Goal: Task Accomplishment & Management: Manage account settings

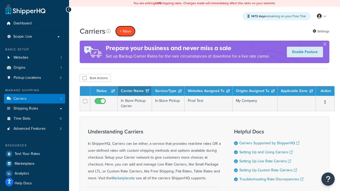
click at [126, 31] on button "+ New" at bounding box center [125, 31] width 20 height 11
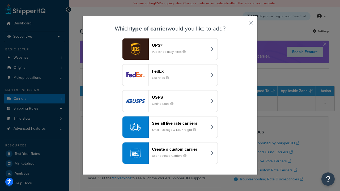
click at [180, 72] on header "FedEx" at bounding box center [180, 71] width 56 height 5
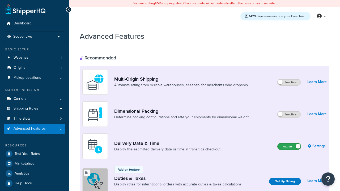
click at [290, 147] on label "Active" at bounding box center [289, 147] width 23 height 6
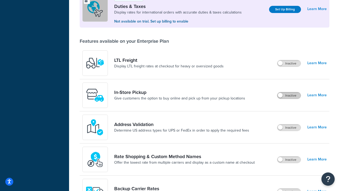
scroll to position [162, 0]
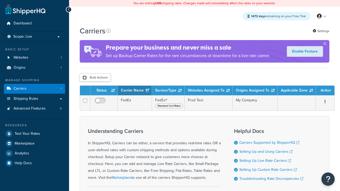
click at [85, 78] on input "checkbox" at bounding box center [85, 78] width 4 height 4
checkbox input "true"
click at [0, 0] on button "Delete" at bounding box center [0, 0] width 0 height 0
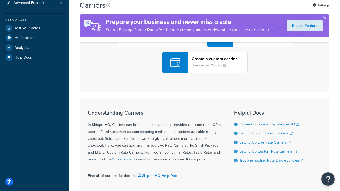
click at [205, 74] on div "UPS® Published daily rates FedEx List rates USPS Online rates See all live rate…" at bounding box center [204, 37] width 239 height 74
click at [265, 9] on header "FedEx" at bounding box center [265, 6] width 56 height 5
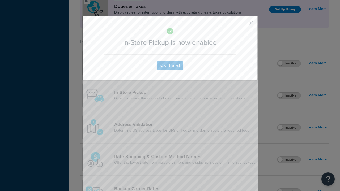
click at [244, 25] on button "button" at bounding box center [243, 24] width 1 height 1
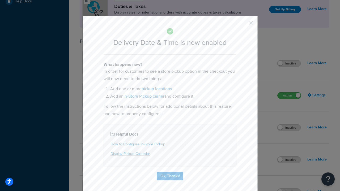
scroll to position [51, 0]
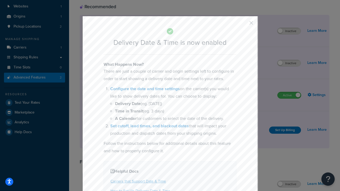
click at [244, 25] on button "button" at bounding box center [243, 24] width 1 height 1
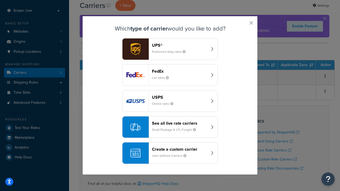
click at [170, 154] on small "User-defined Carriers" at bounding box center [171, 156] width 39 height 5
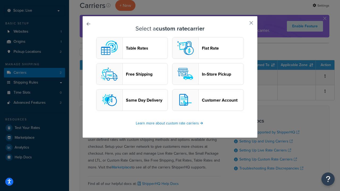
click at [208, 74] on header "In-Store Pickup" at bounding box center [223, 74] width 42 height 5
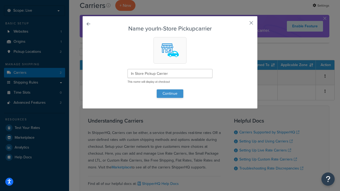
type input "In Store Pickup Carrier"
click at [170, 94] on button "Continue" at bounding box center [170, 94] width 27 height 9
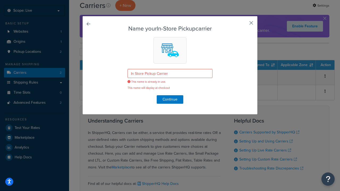
click at [244, 25] on button "button" at bounding box center [243, 24] width 1 height 1
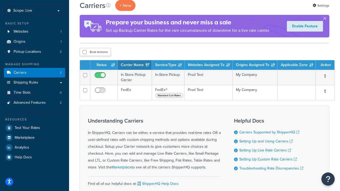
click at [85, 52] on input "checkbox" at bounding box center [85, 52] width 4 height 4
checkbox input "true"
click at [0, 0] on button "Delete" at bounding box center [0, 0] width 0 height 0
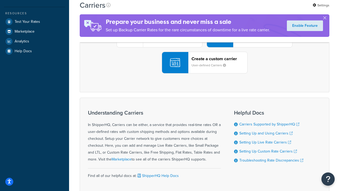
click at [205, 74] on div "UPS® Published daily rates FedEx List rates USPS Online rates See all live rate…" at bounding box center [204, 37] width 239 height 74
click at [205, 68] on small "User-defined Carriers" at bounding box center [211, 65] width 39 height 5
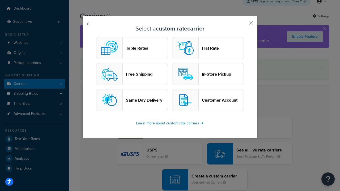
click at [208, 74] on header "In-Store Pickup" at bounding box center [223, 74] width 42 height 5
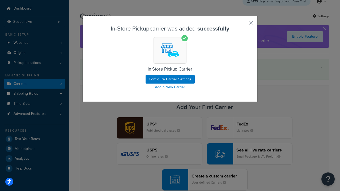
click at [244, 25] on button "button" at bounding box center [243, 24] width 1 height 1
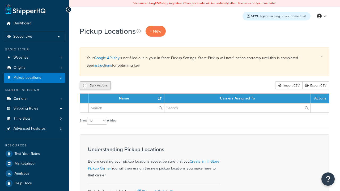
click at [85, 86] on input "checkbox" at bounding box center [85, 86] width 4 height 4
checkbox input "true"
